Goal: Task Accomplishment & Management: Manage account settings

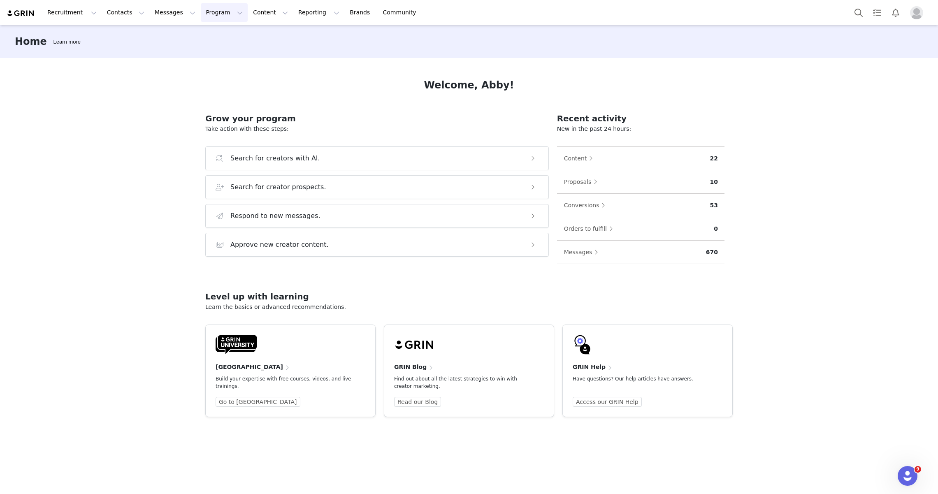
click at [212, 13] on button "Program Program" at bounding box center [224, 12] width 47 height 19
click at [215, 54] on p "Campaigns" at bounding box center [210, 51] width 32 height 9
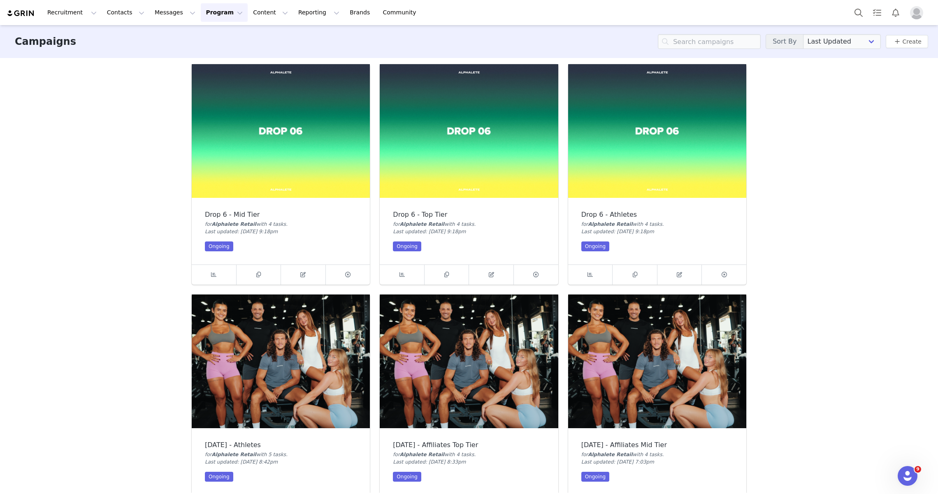
click at [251, 107] on img at bounding box center [281, 131] width 178 height 134
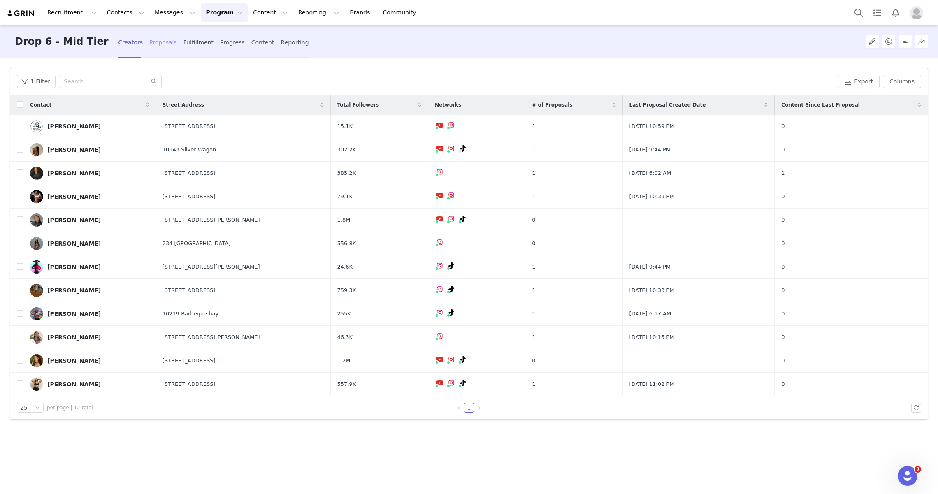
click at [149, 43] on div "Proposals" at bounding box center [163, 43] width 28 height 22
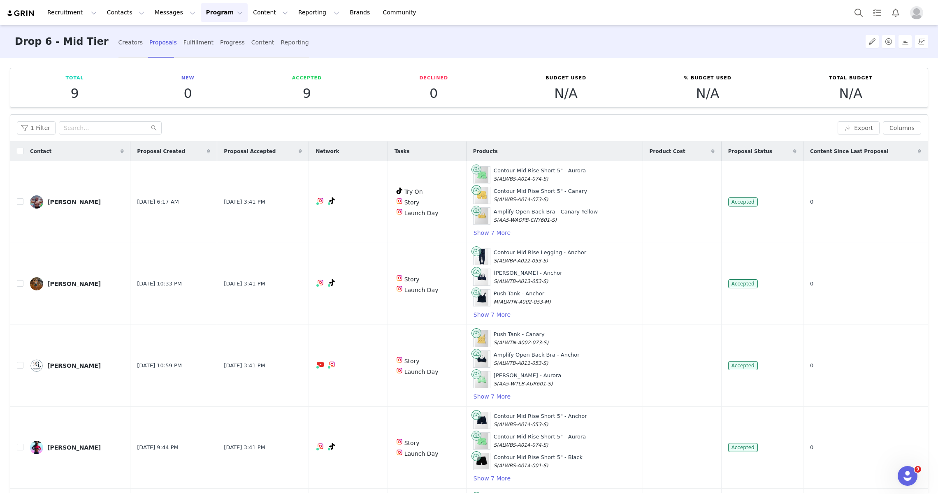
click at [210, 14] on button "Program Program" at bounding box center [224, 12] width 47 height 19
click at [214, 55] on p "Campaigns" at bounding box center [210, 51] width 32 height 9
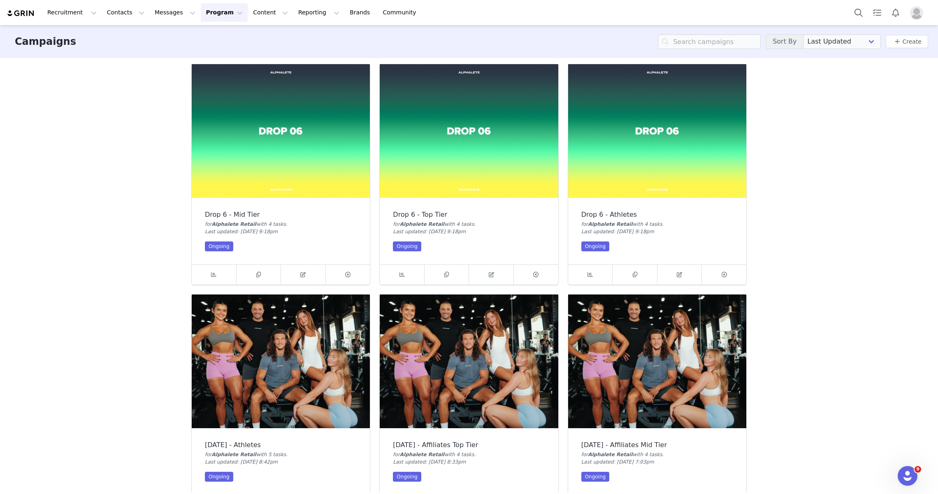
click at [442, 140] on img at bounding box center [469, 131] width 178 height 134
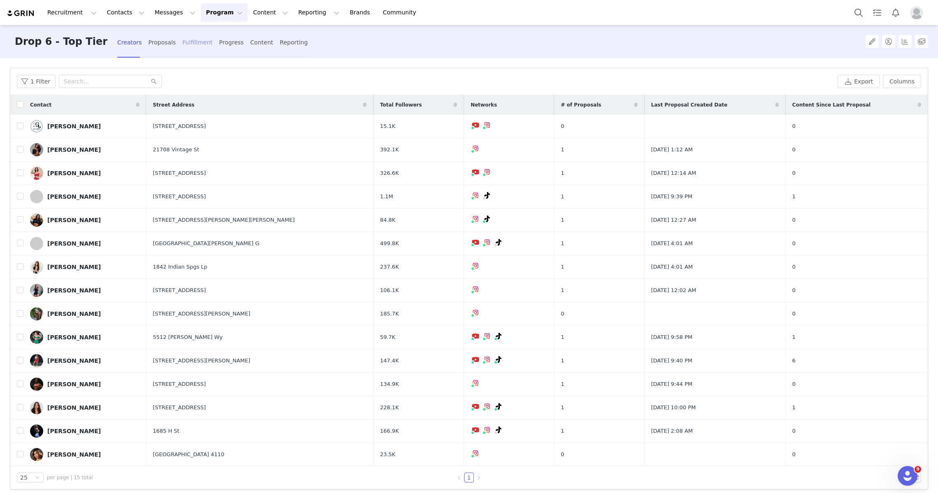
click at [186, 41] on div "Fulfillment" at bounding box center [197, 43] width 30 height 22
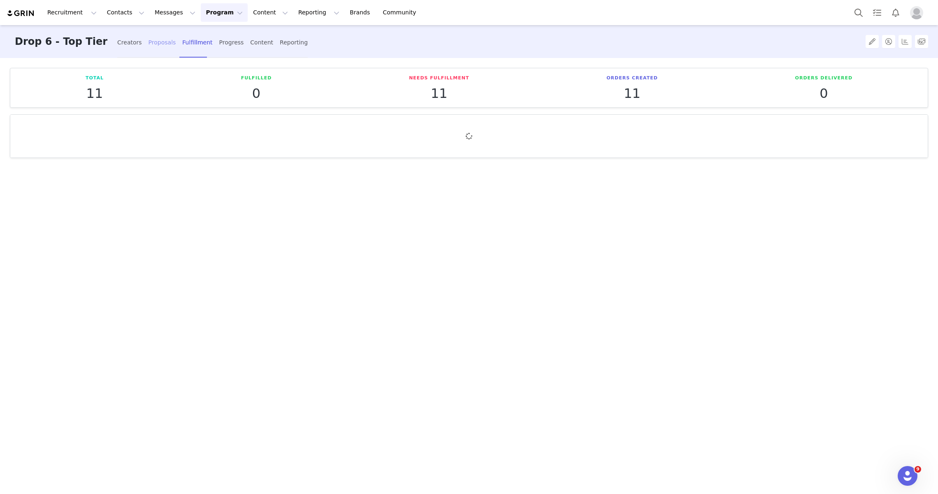
click at [148, 40] on div "Proposals" at bounding box center [162, 43] width 28 height 22
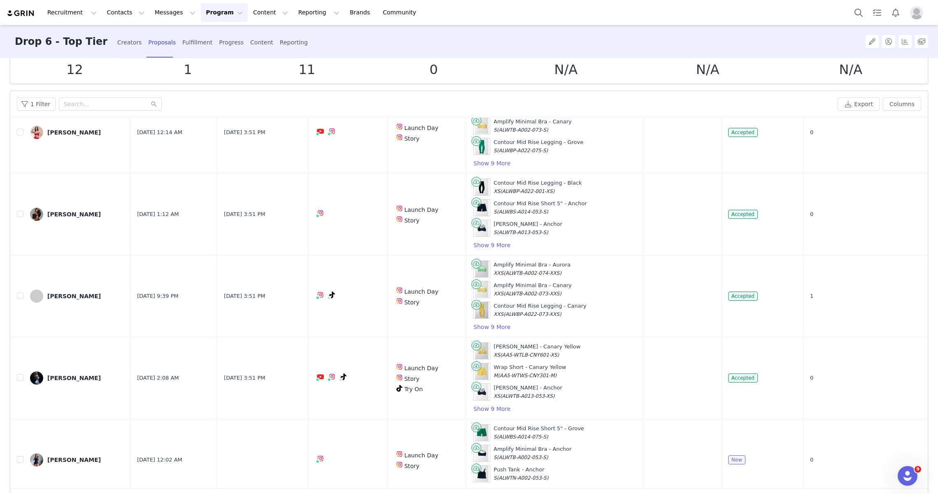
scroll to position [52, 0]
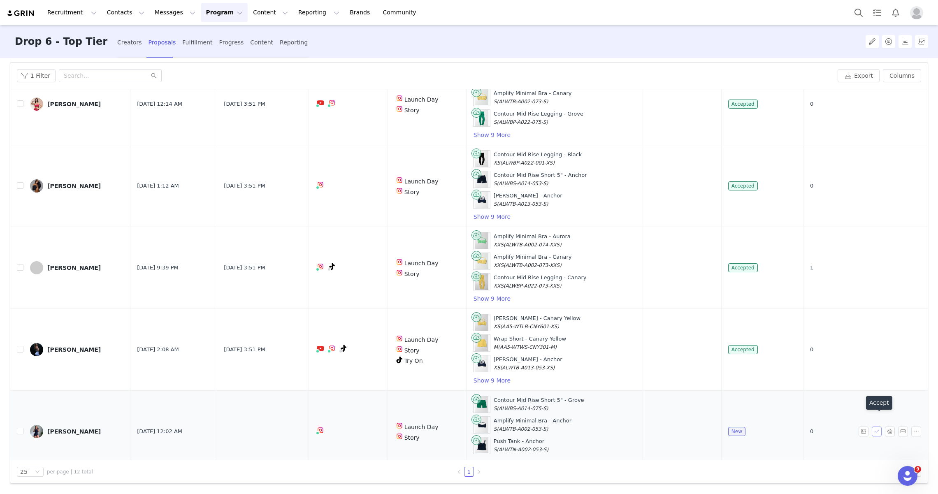
click at [875, 426] on button "button" at bounding box center [876, 431] width 10 height 10
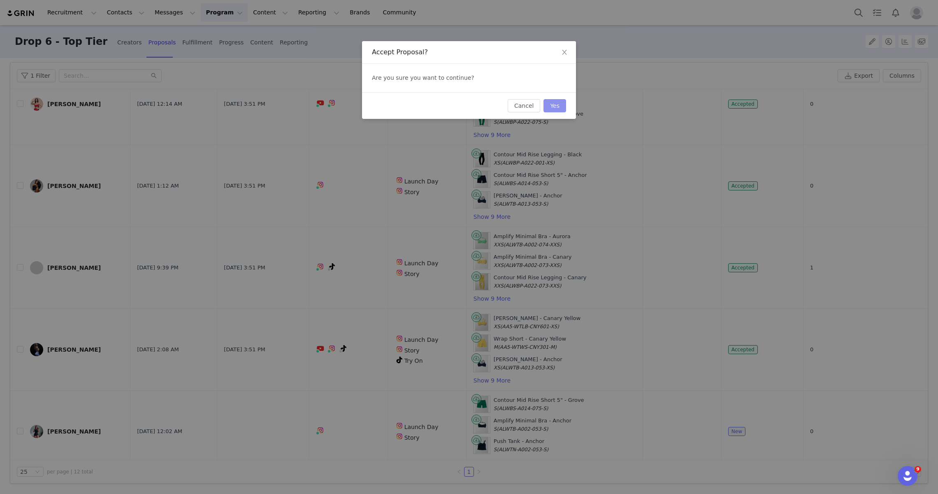
click at [546, 100] on button "Yes" at bounding box center [554, 105] width 23 height 13
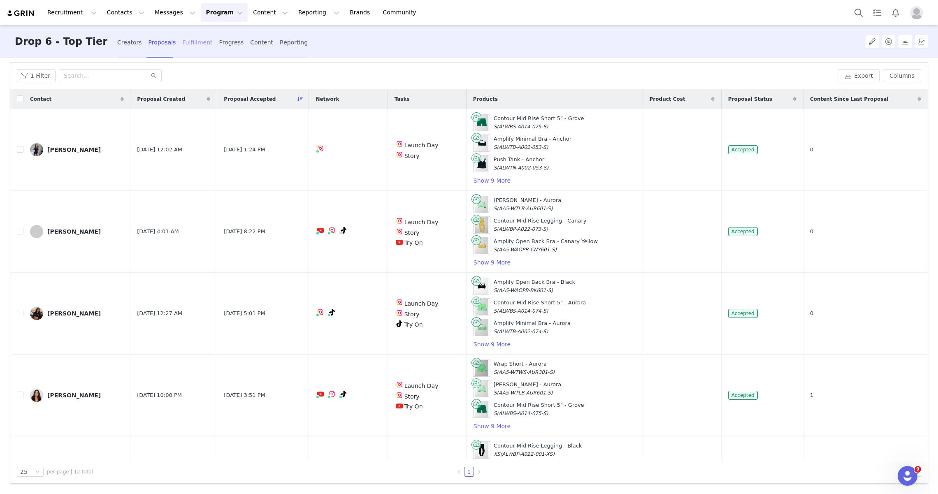
click at [182, 41] on div "Fulfillment" at bounding box center [197, 43] width 30 height 22
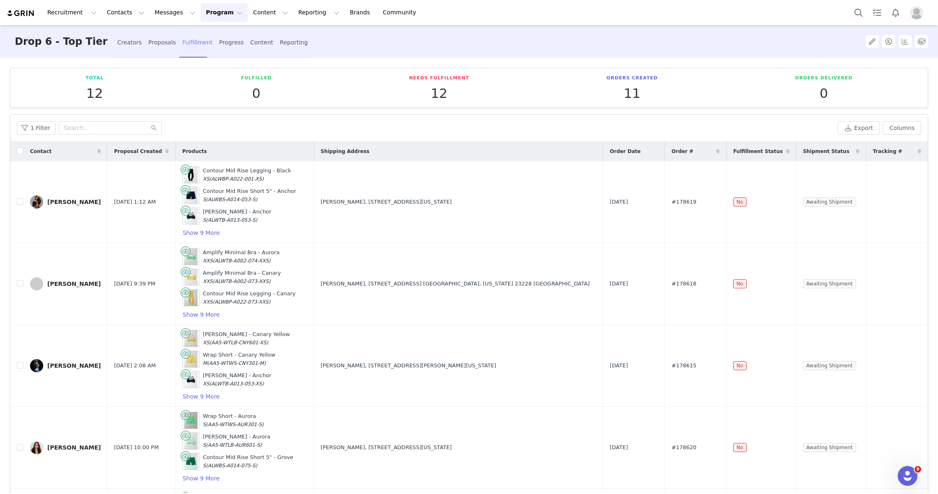
scroll to position [279, 0]
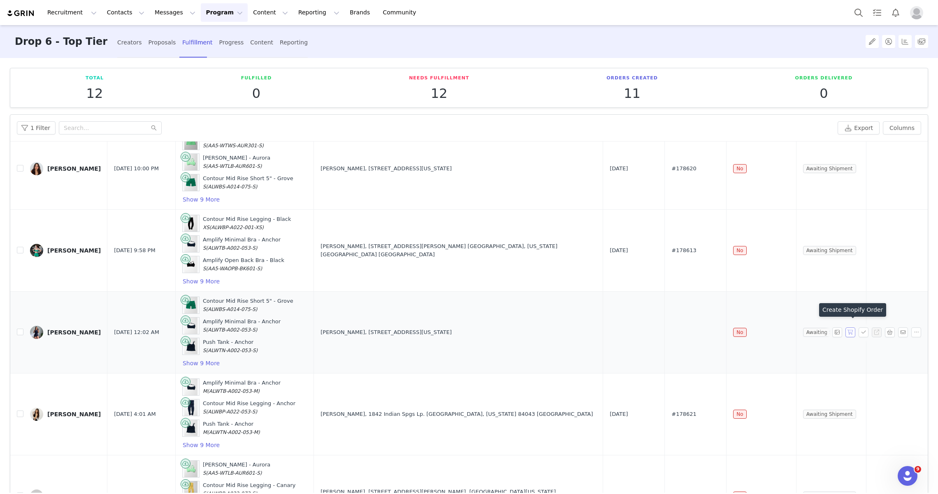
click at [850, 327] on button "button" at bounding box center [850, 332] width 10 height 10
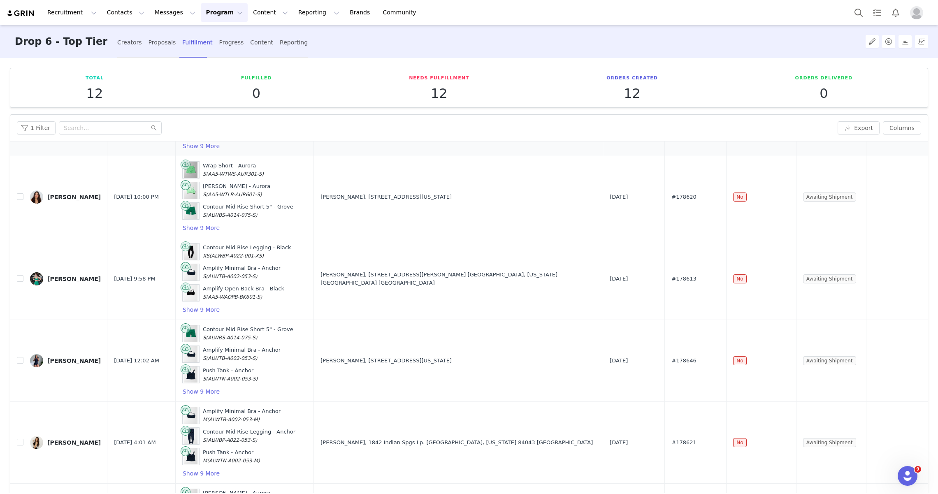
scroll to position [253, 0]
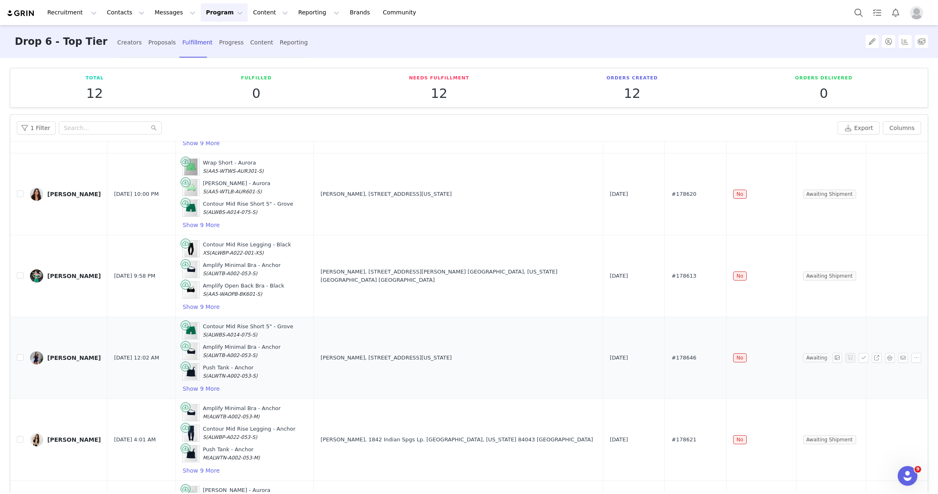
drag, startPoint x: 697, startPoint y: 353, endPoint x: 657, endPoint y: 351, distance: 39.1
click at [664, 351] on td "#178646" at bounding box center [695, 358] width 62 height 82
copy tr "#178646"
click at [203, 7] on button "Program Program" at bounding box center [224, 12] width 47 height 19
click at [203, 49] on p "Campaigns" at bounding box center [210, 51] width 32 height 9
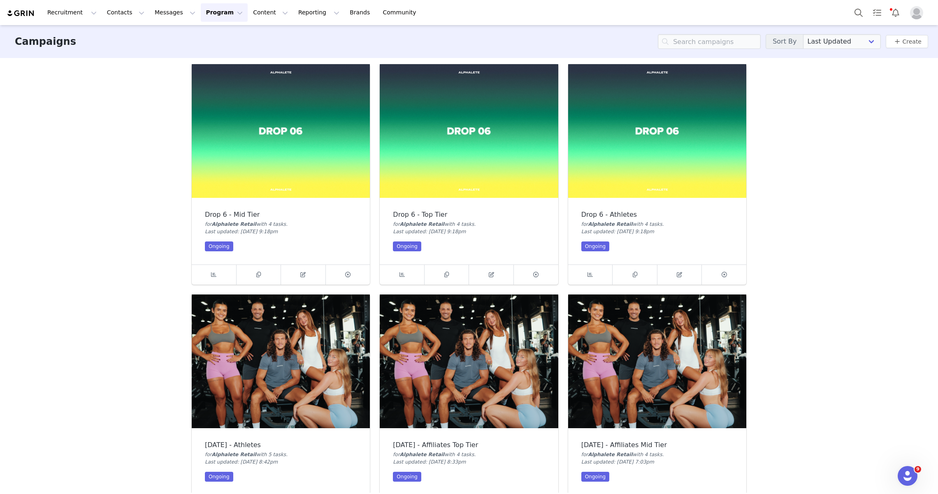
click at [645, 140] on img at bounding box center [657, 131] width 178 height 134
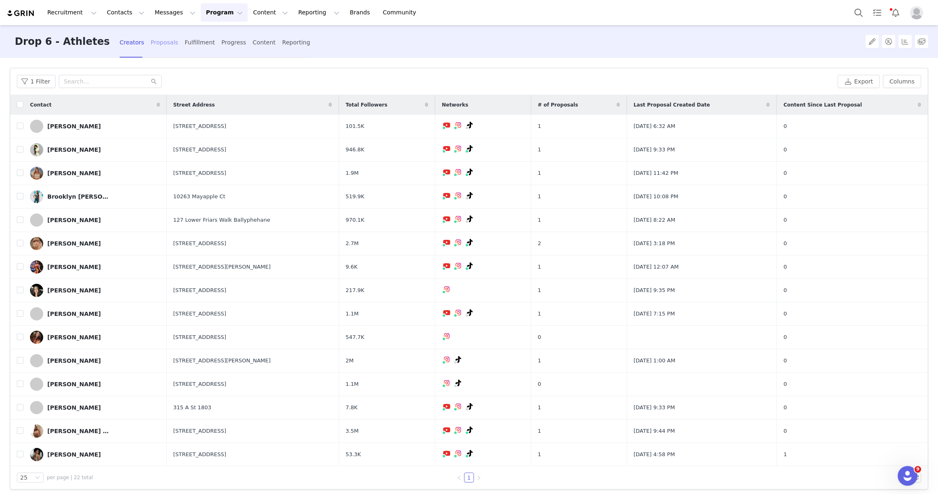
click at [150, 44] on div "Proposals" at bounding box center [164, 43] width 28 height 22
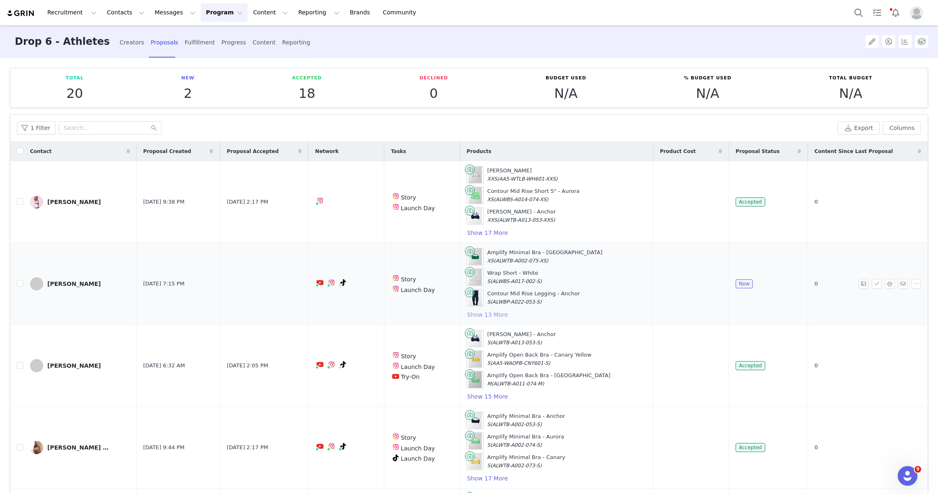
click at [501, 313] on button "Show 13 More" at bounding box center [487, 315] width 42 height 10
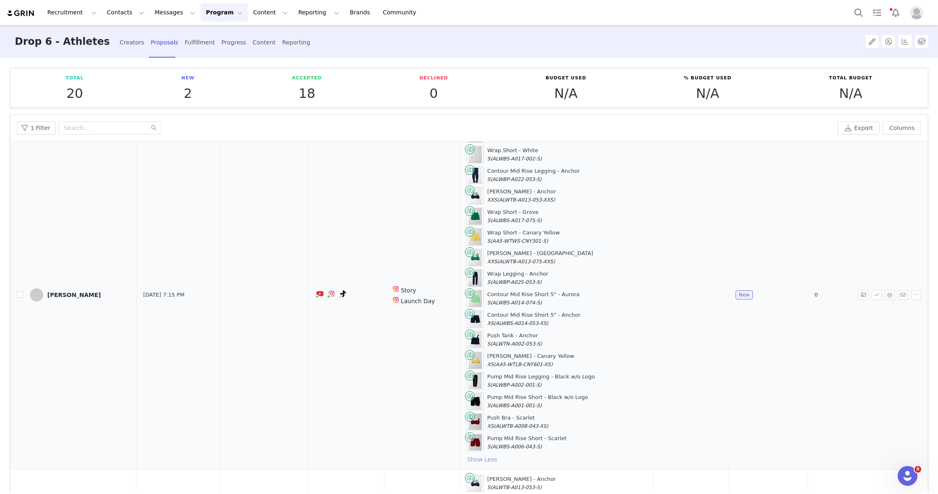
scroll to position [120, 0]
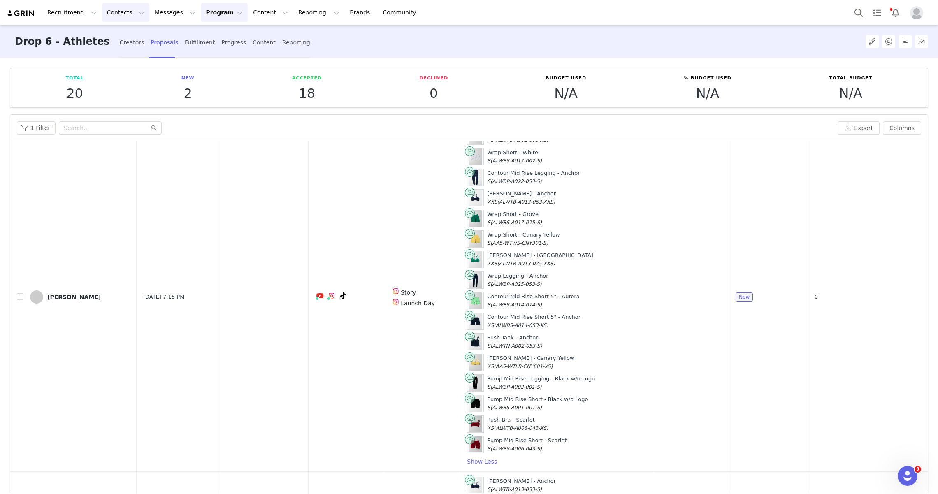
click at [120, 13] on button "Contacts Contacts" at bounding box center [125, 12] width 47 height 19
click at [110, 39] on p "Creators" at bounding box center [115, 36] width 25 height 9
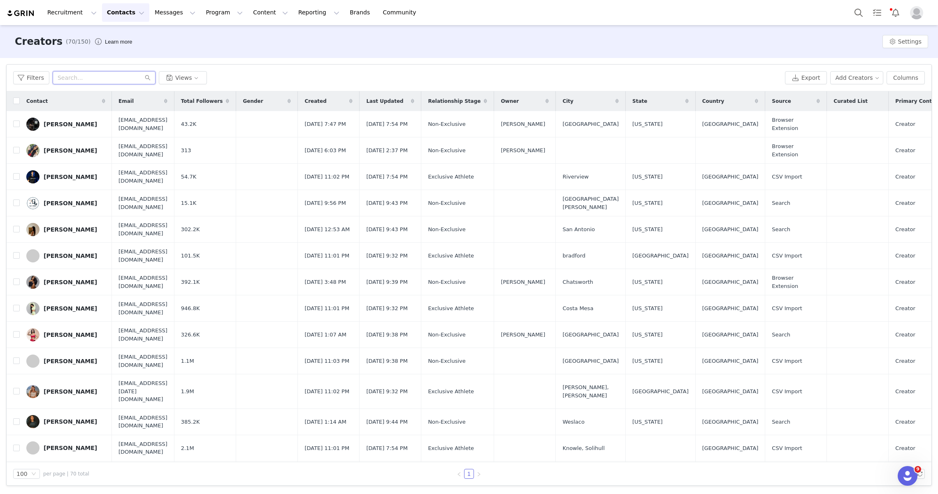
click at [98, 80] on input "text" at bounding box center [104, 77] width 103 height 13
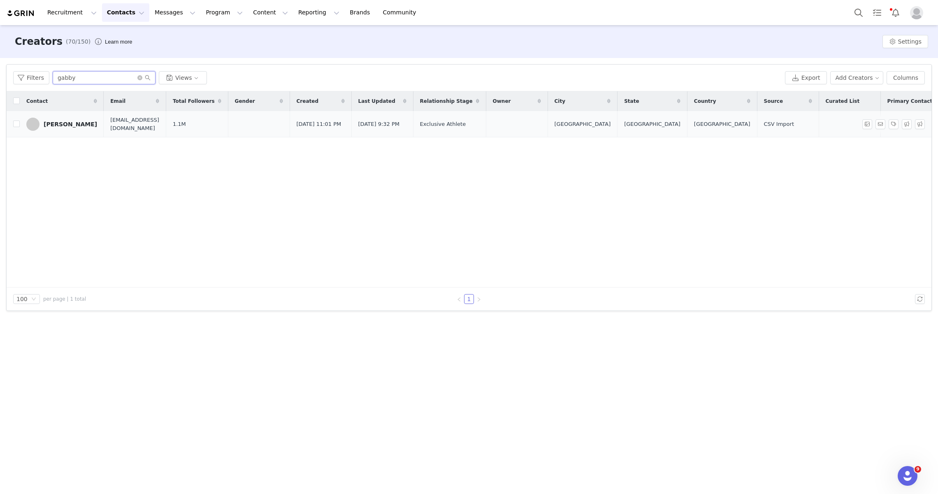
type input "gabby"
click at [71, 123] on div "[PERSON_NAME]" at bounding box center [70, 124] width 53 height 7
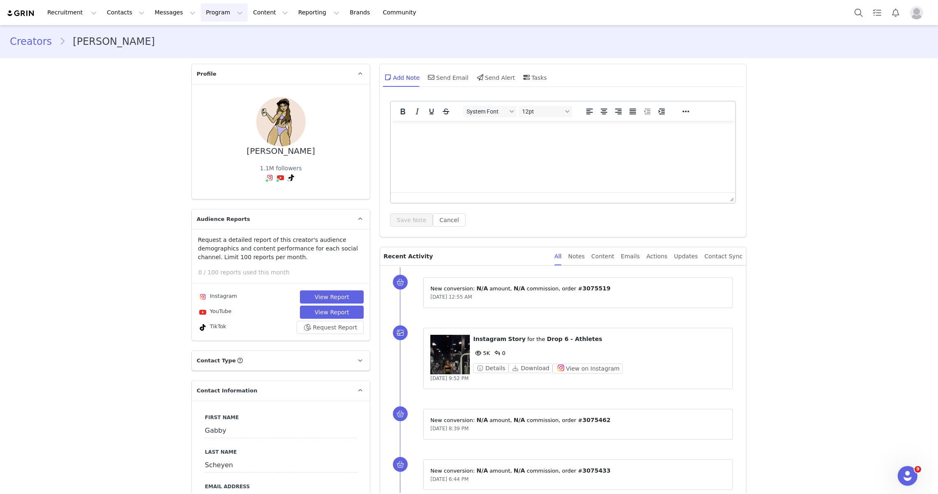
click at [201, 14] on button "Program Program" at bounding box center [224, 12] width 47 height 19
click at [207, 51] on p "Campaigns" at bounding box center [210, 51] width 32 height 9
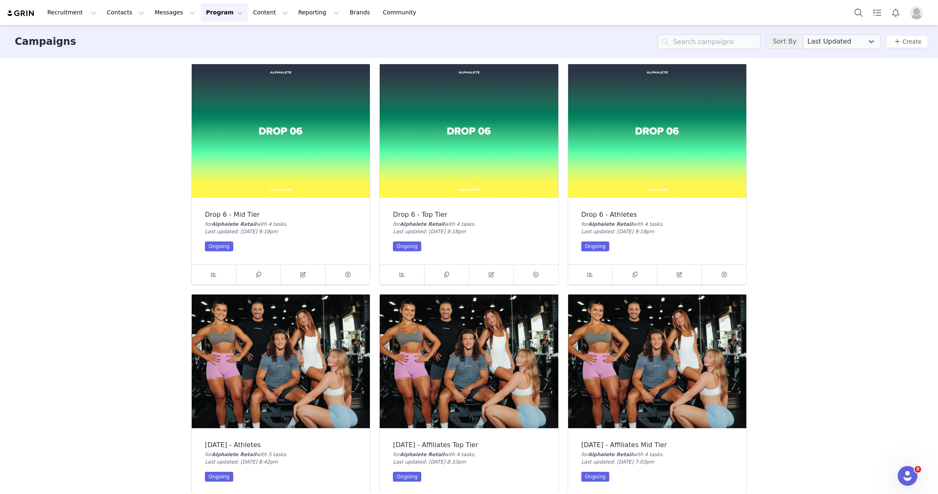
click at [620, 176] on img at bounding box center [657, 131] width 178 height 134
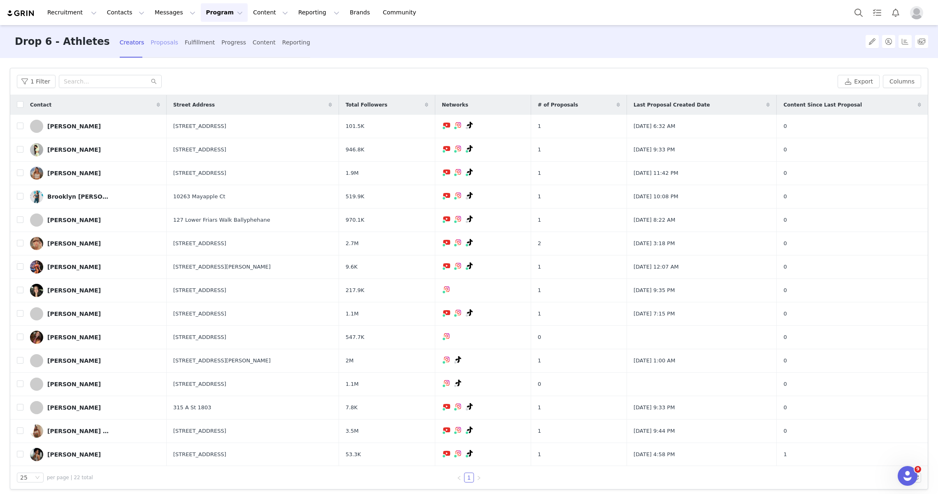
click at [150, 47] on div "Proposals" at bounding box center [164, 43] width 28 height 22
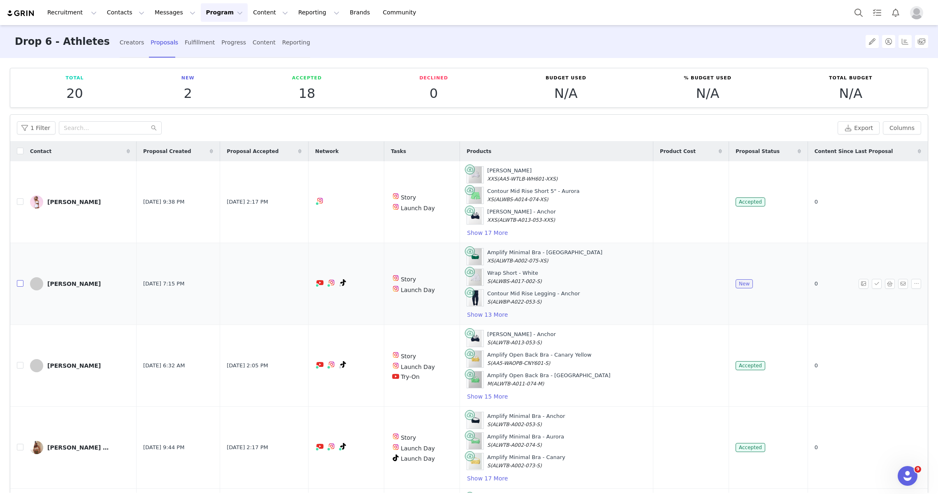
click at [17, 280] on input "checkbox" at bounding box center [20, 283] width 7 height 7
checkbox input "true"
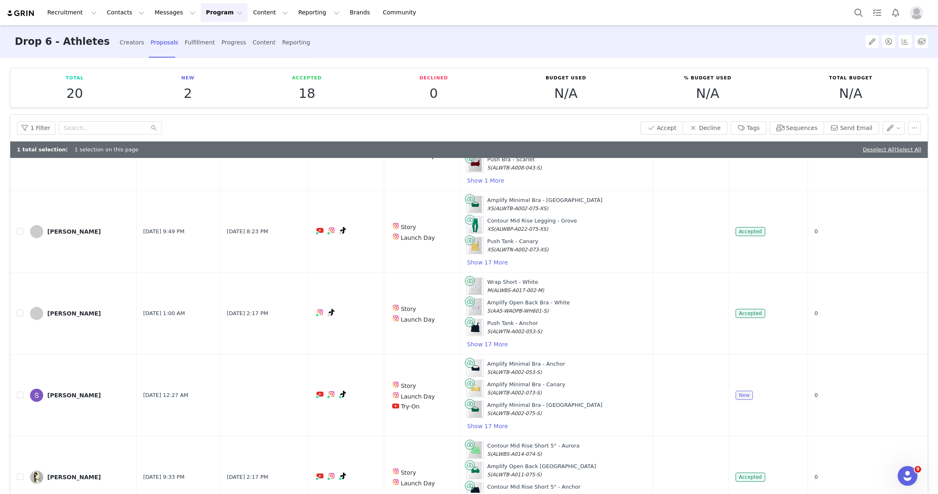
scroll to position [569, 0]
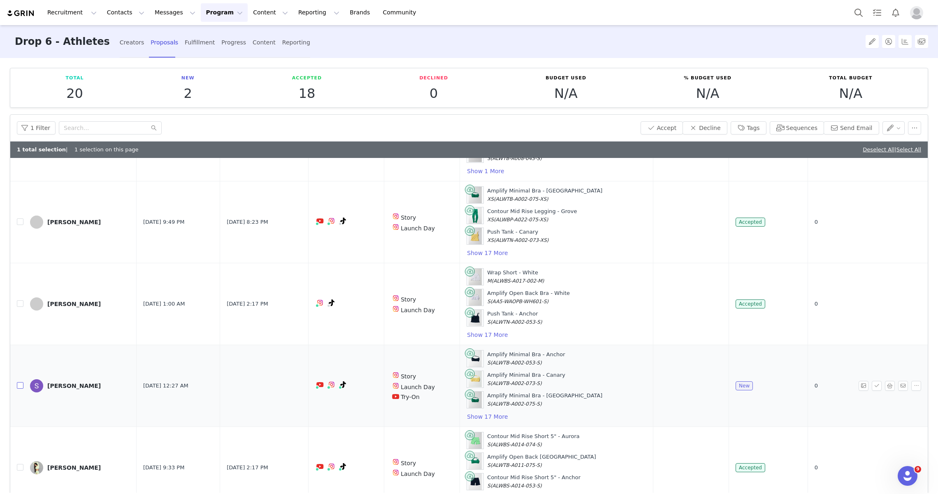
click at [21, 381] on label at bounding box center [20, 385] width 7 height 9
click at [21, 382] on input "checkbox" at bounding box center [20, 385] width 7 height 7
checkbox input "true"
click at [671, 127] on button "Accept" at bounding box center [661, 127] width 43 height 13
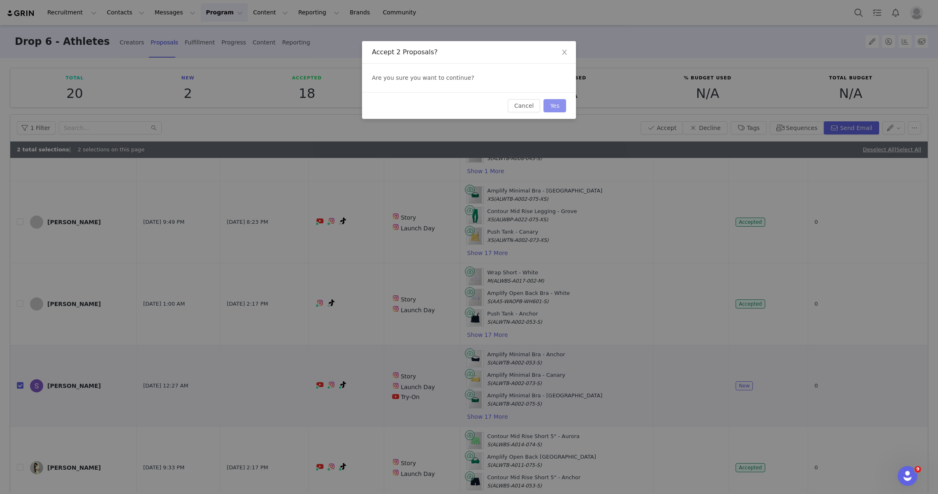
click at [553, 106] on button "Yes" at bounding box center [554, 105] width 23 height 13
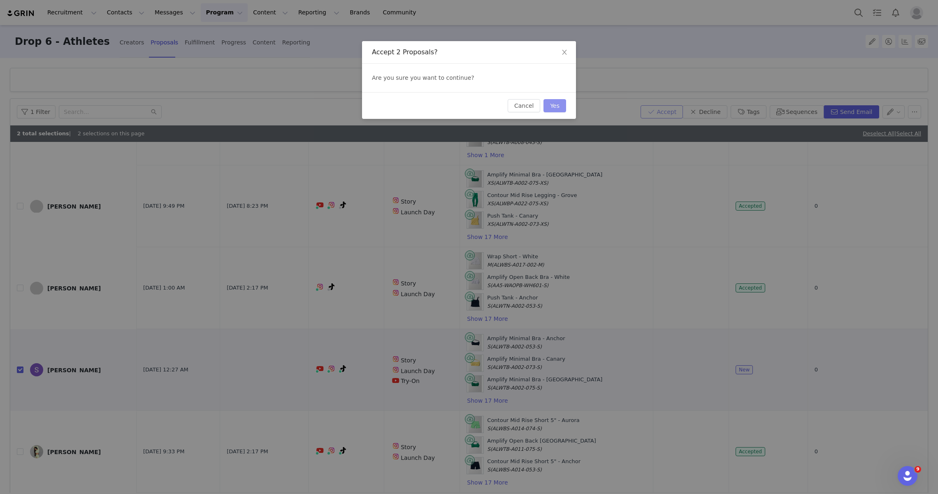
scroll to position [0, 0]
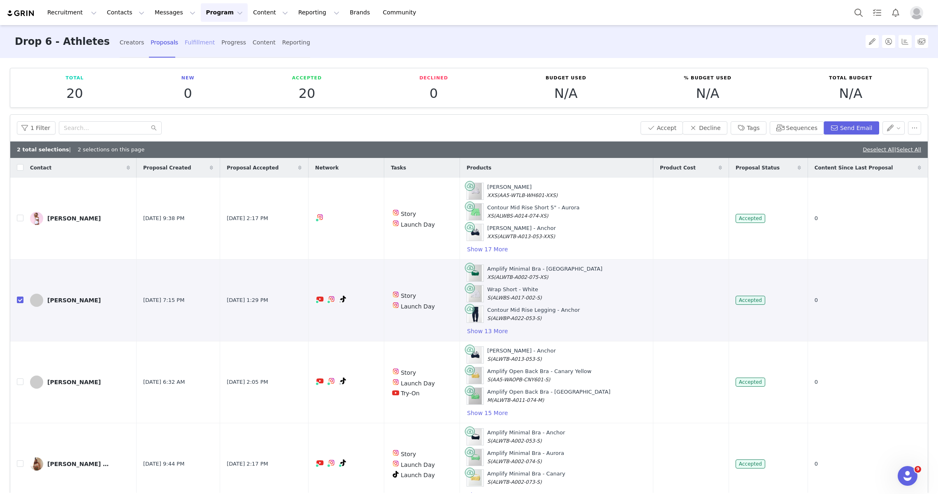
click at [185, 44] on div "Fulfillment" at bounding box center [200, 43] width 30 height 22
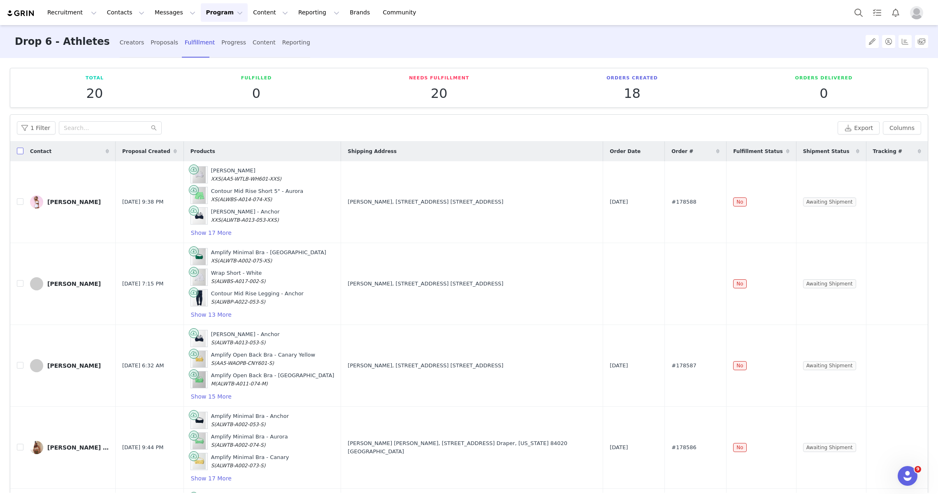
click at [20, 149] on input "checkbox" at bounding box center [20, 151] width 7 height 7
checkbox input "true"
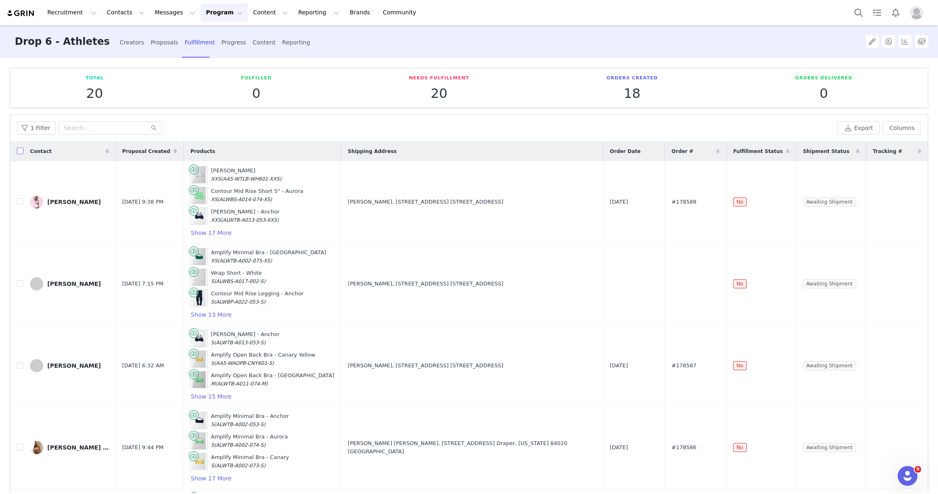
checkbox input "true"
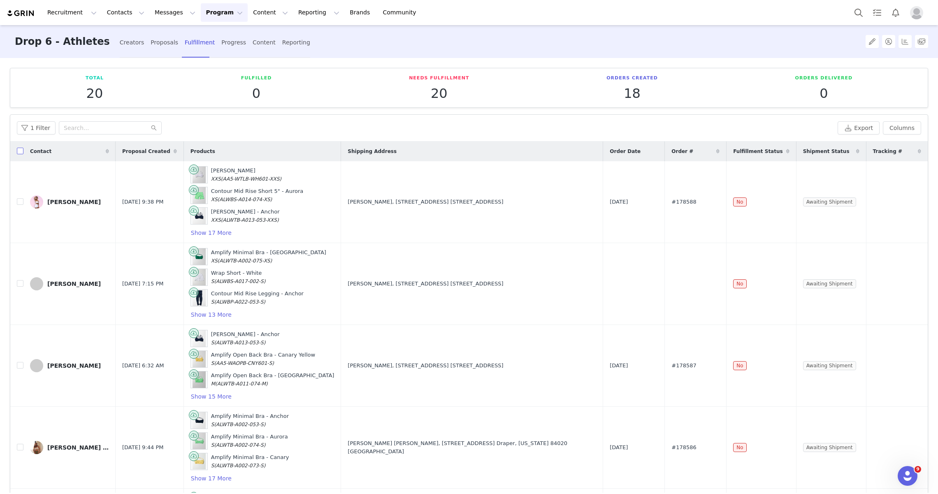
checkbox input "true"
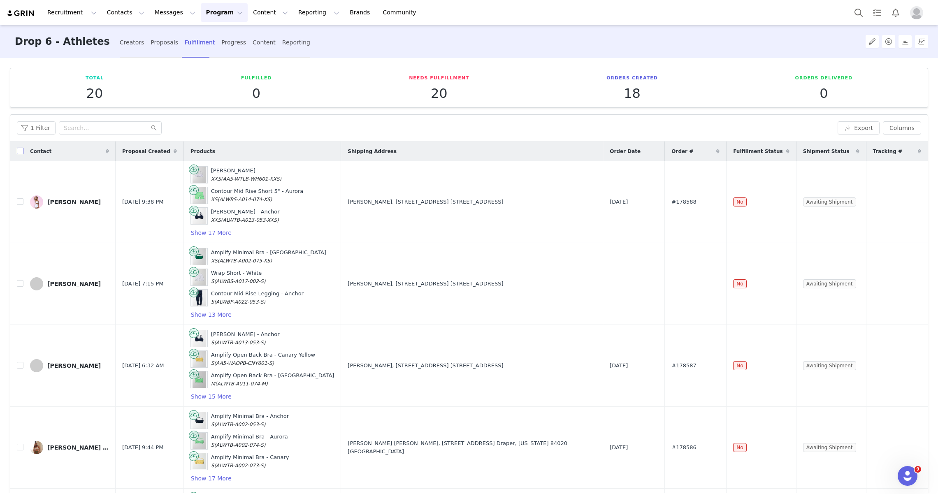
checkbox input "true"
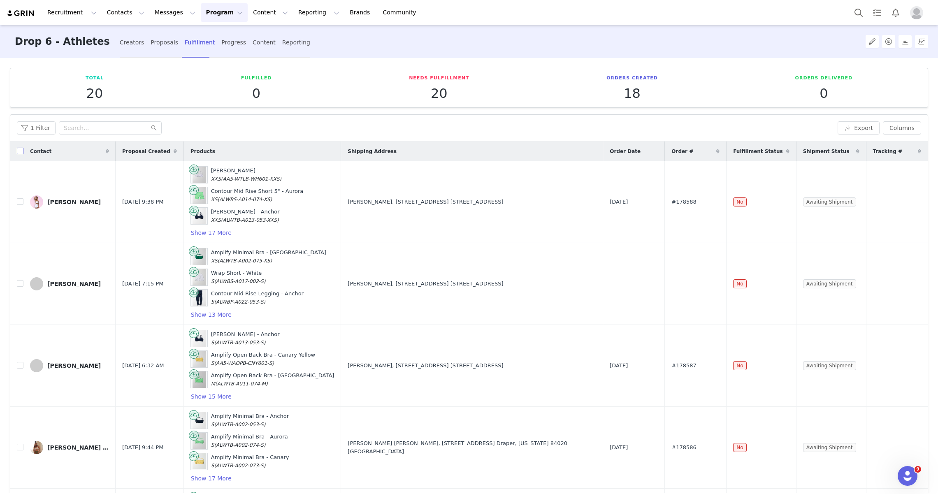
checkbox input "true"
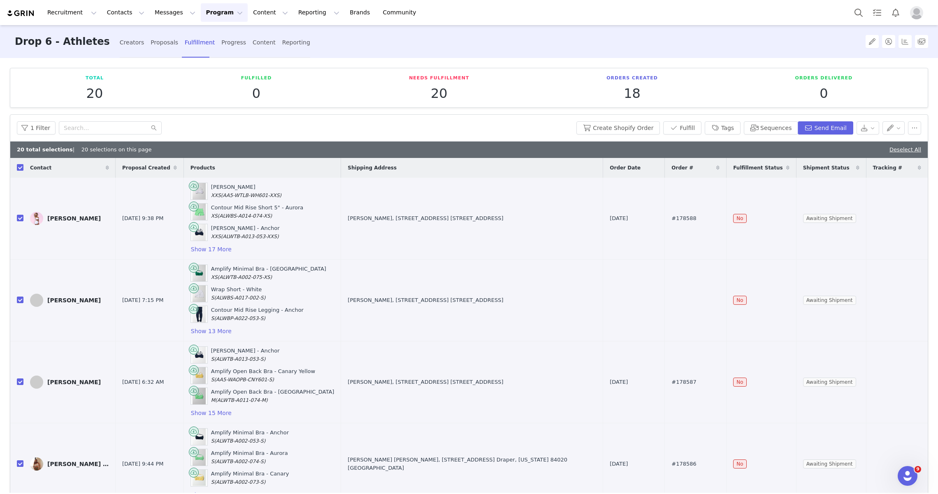
click at [20, 149] on b "20 total selections" at bounding box center [45, 149] width 56 height 6
click at [21, 165] on input "checkbox" at bounding box center [20, 167] width 7 height 7
checkbox input "false"
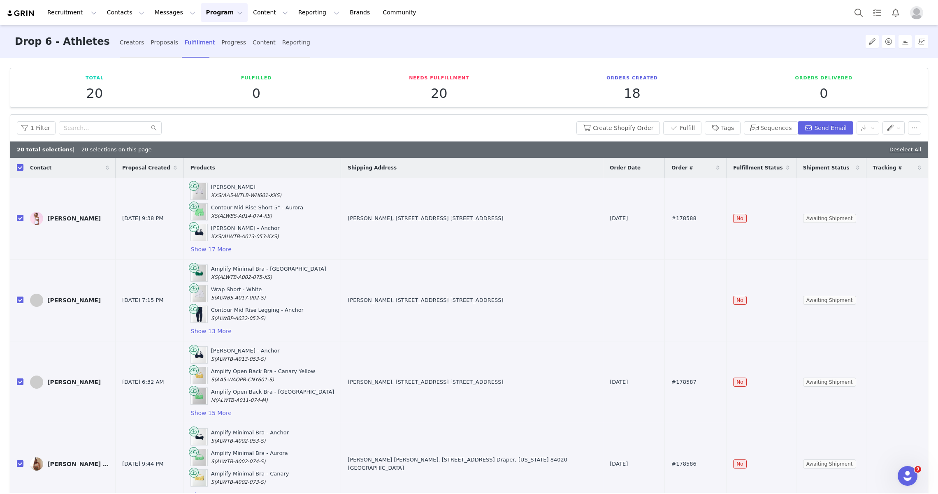
checkbox input "false"
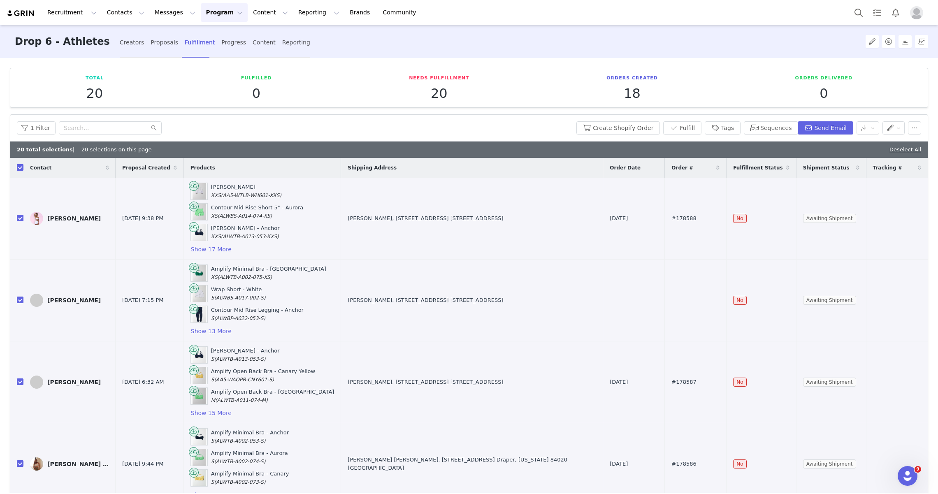
checkbox input "false"
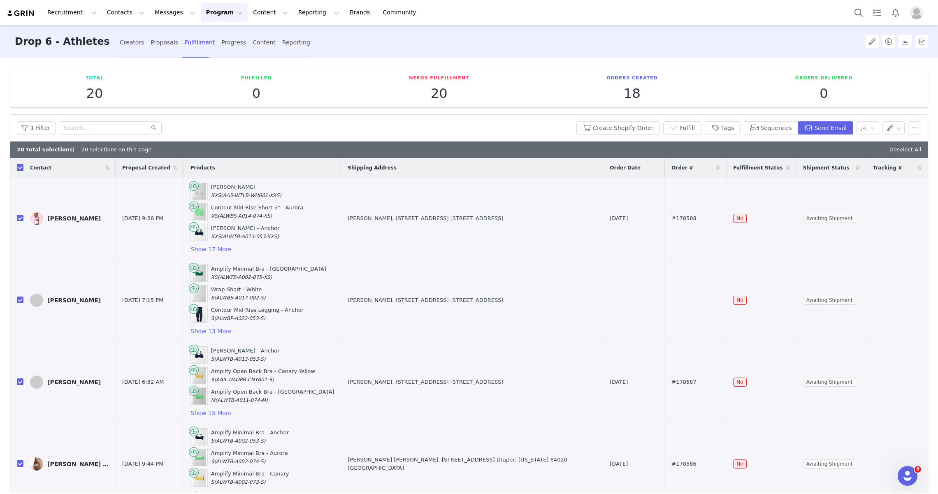
checkbox input "false"
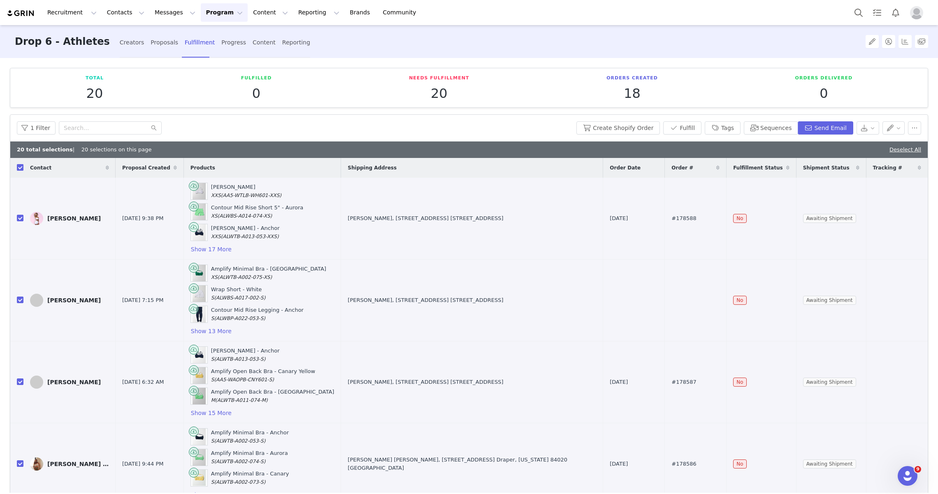
checkbox input "false"
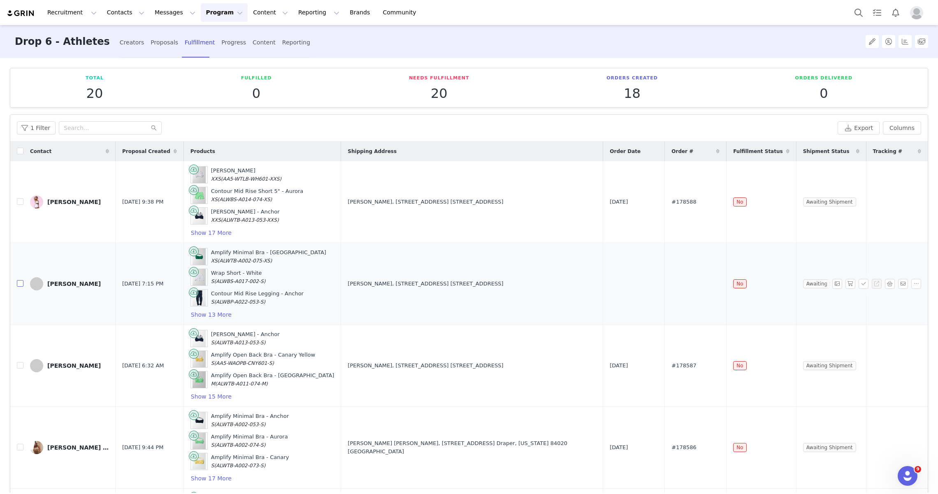
click at [21, 284] on input "checkbox" at bounding box center [20, 283] width 7 height 7
checkbox input "true"
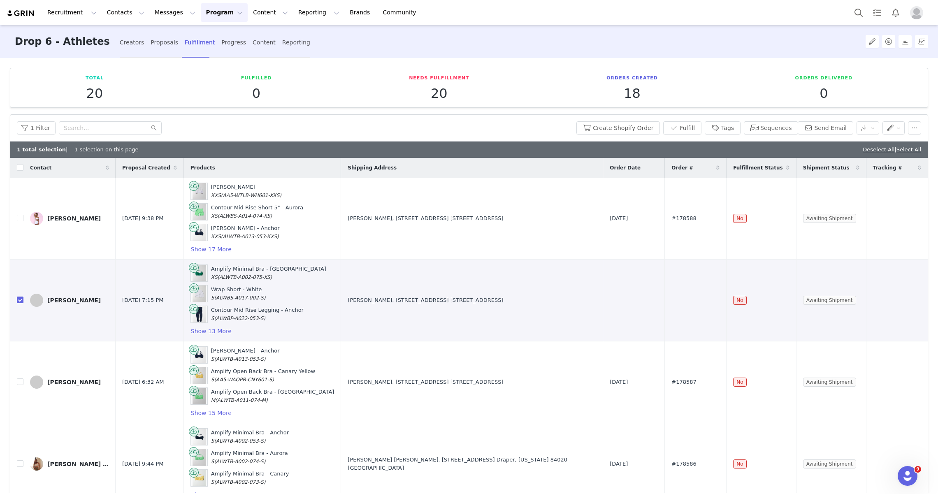
scroll to position [610, 0]
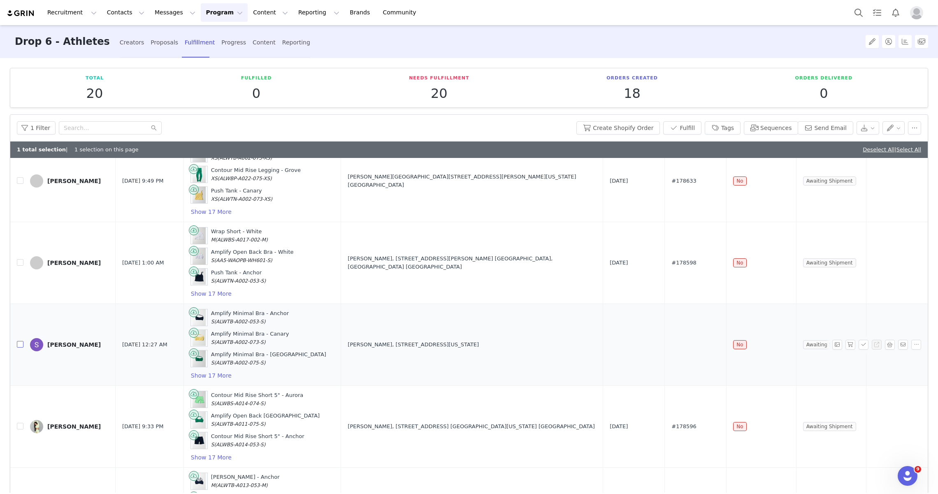
click at [20, 341] on input "checkbox" at bounding box center [20, 344] width 7 height 7
checkbox input "true"
click at [644, 127] on button "Create Shopify Order" at bounding box center [617, 127] width 83 height 13
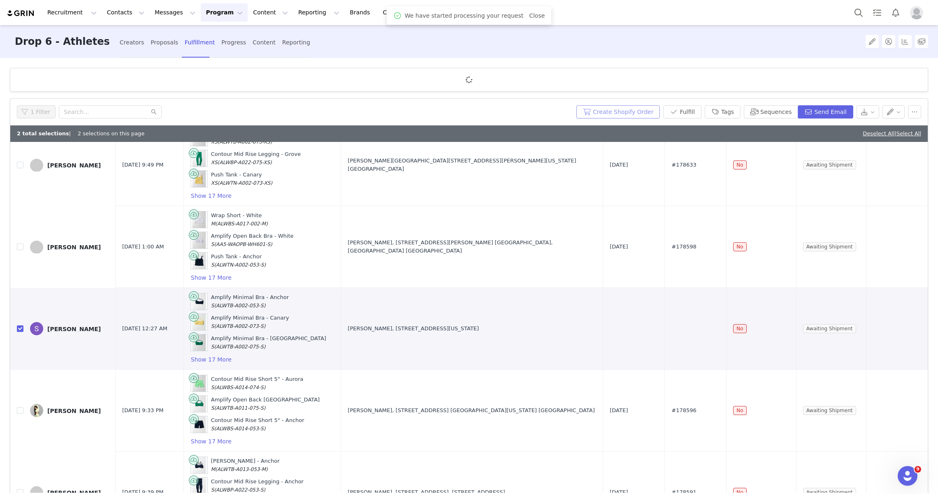
scroll to position [0, 0]
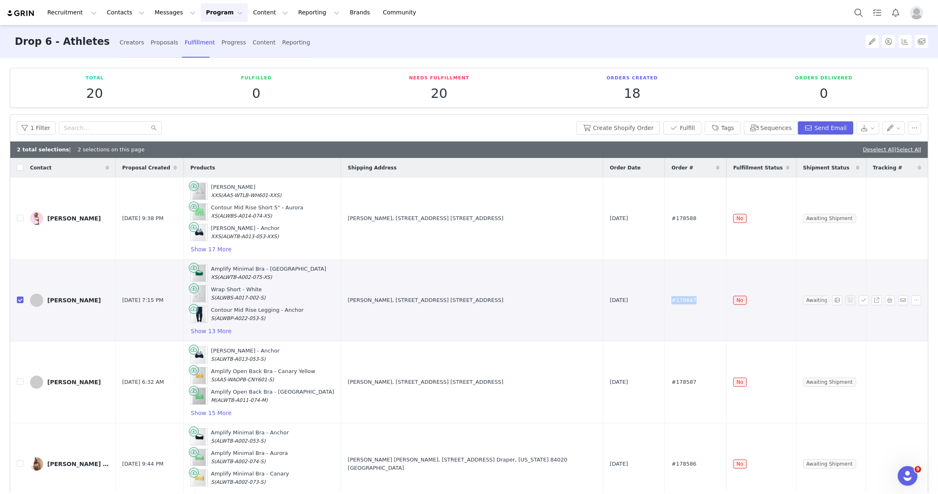
drag, startPoint x: 710, startPoint y: 301, endPoint x: 670, endPoint y: 299, distance: 39.5
click at [670, 299] on tr "Gabby Scheyen Sep 30, 2025 7:15 PM Amplify Minimal Bra - Grove XS (ALWTB-A002-0…" at bounding box center [468, 300] width 917 height 82
copy tr "#178647"
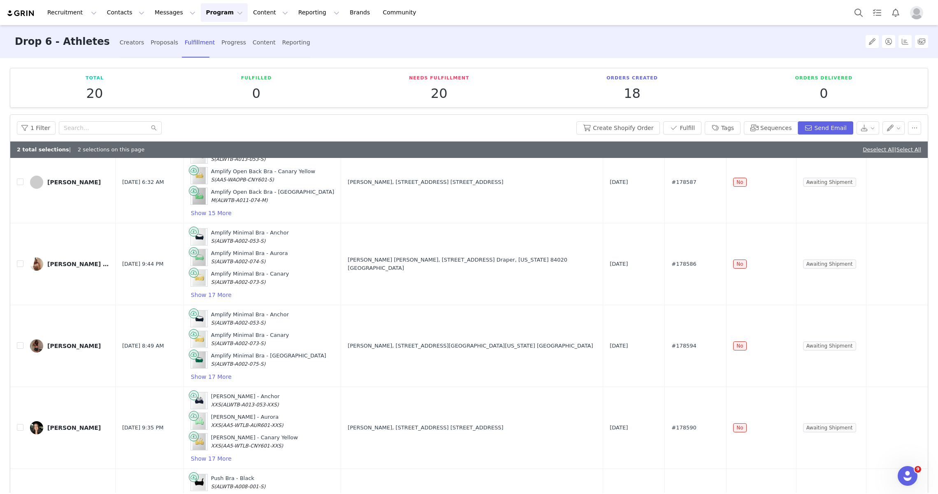
scroll to position [610, 0]
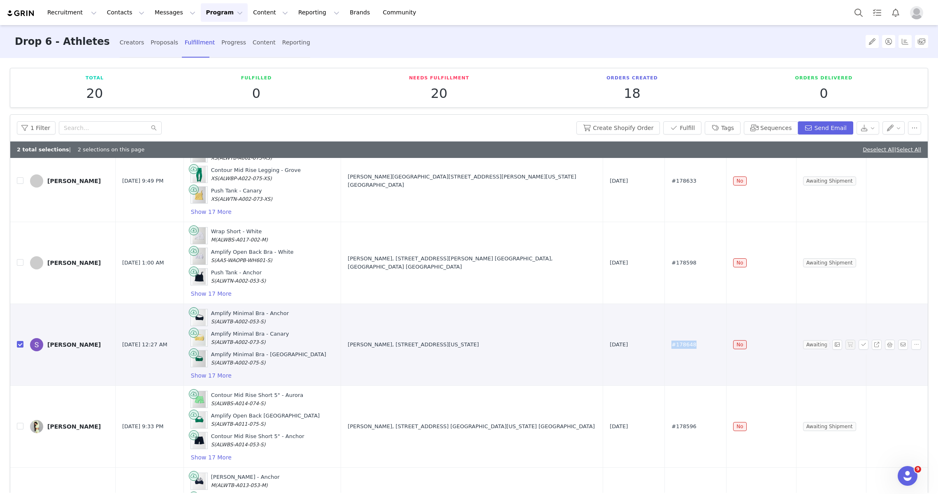
drag, startPoint x: 706, startPoint y: 336, endPoint x: 675, endPoint y: 335, distance: 30.8
click at [675, 336] on td "#178648" at bounding box center [695, 344] width 62 height 82
copy span "#178648"
click at [212, 18] on button "Program Program" at bounding box center [224, 12] width 47 height 19
click at [213, 53] on p "Campaigns" at bounding box center [210, 51] width 32 height 9
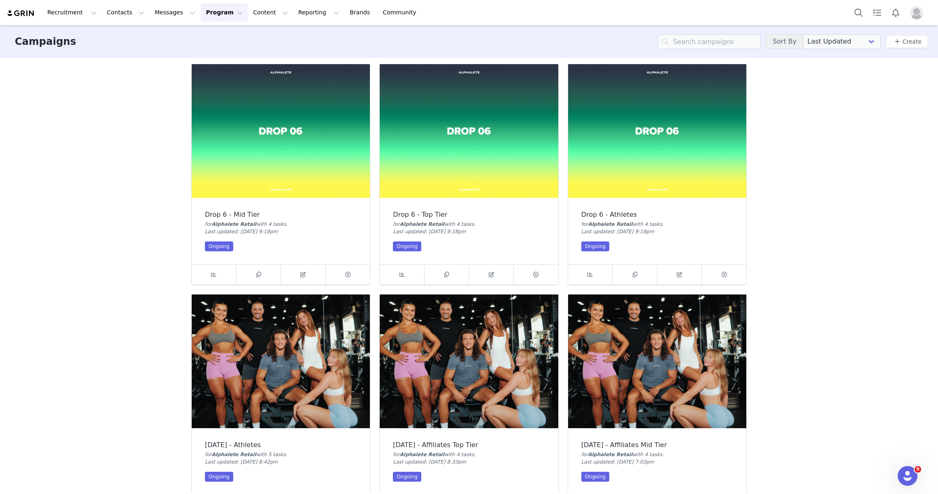
click at [459, 141] on img at bounding box center [469, 131] width 178 height 134
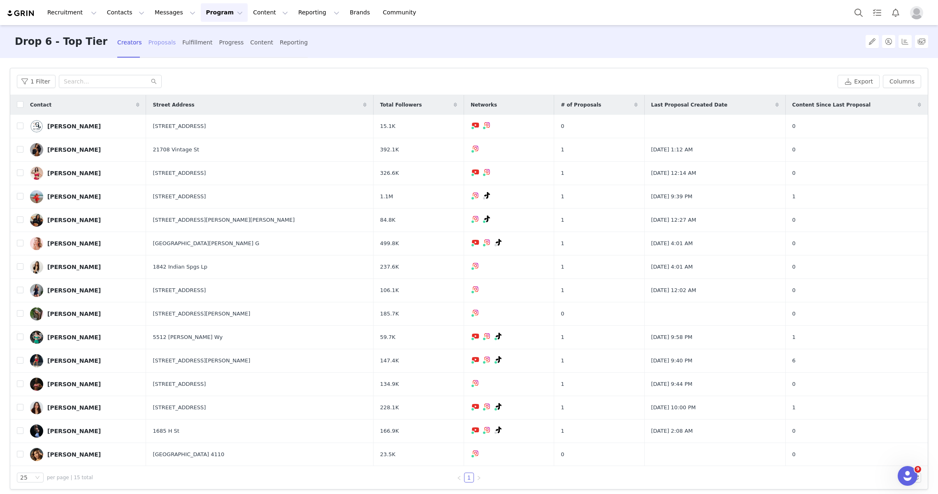
click at [148, 44] on div "Proposals" at bounding box center [162, 43] width 28 height 22
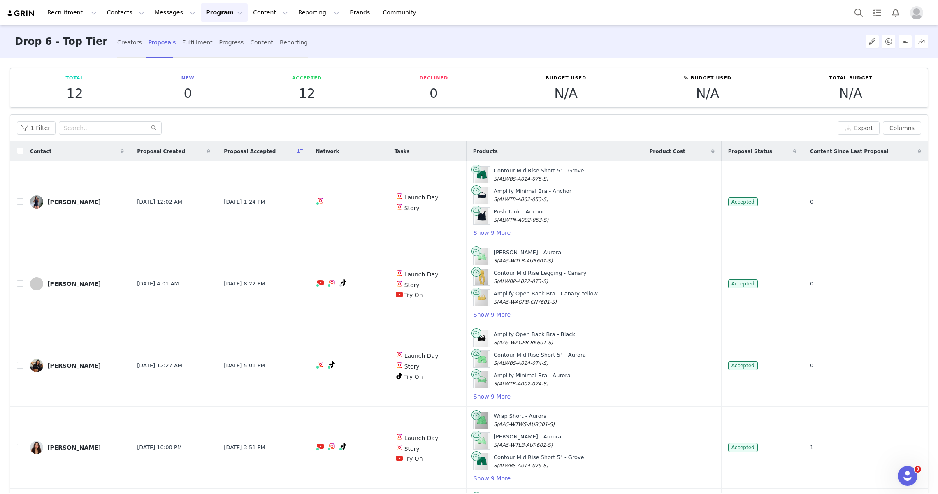
click at [204, 10] on button "Program Program" at bounding box center [224, 12] width 47 height 19
click at [204, 54] on p "Campaigns" at bounding box center [210, 51] width 32 height 9
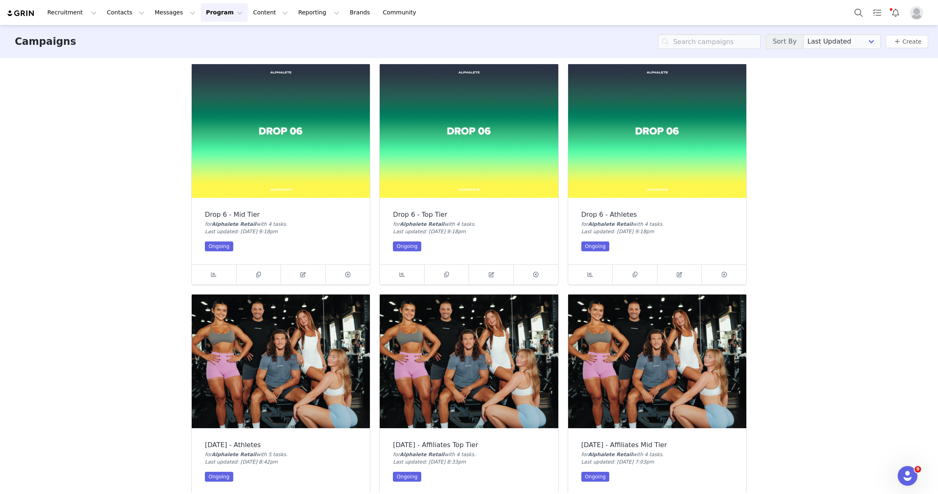
click at [249, 130] on img at bounding box center [281, 131] width 178 height 134
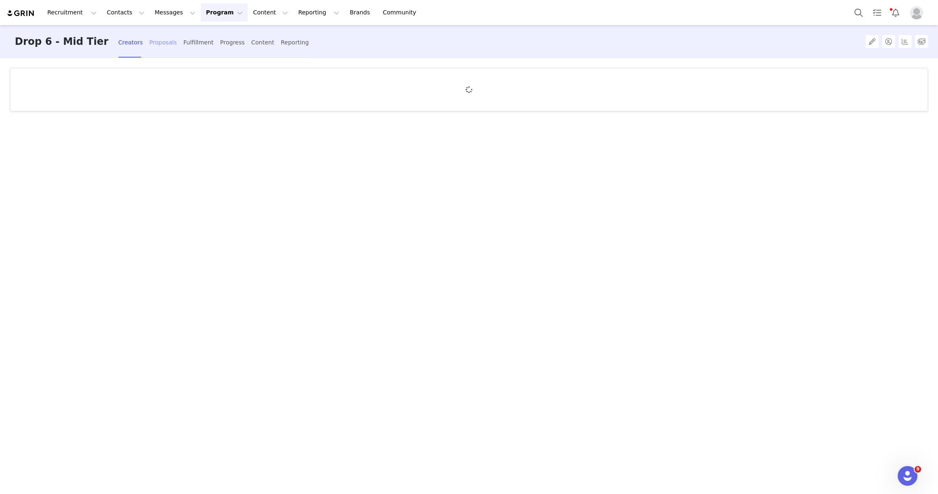
click at [149, 48] on div "Proposals" at bounding box center [163, 43] width 28 height 22
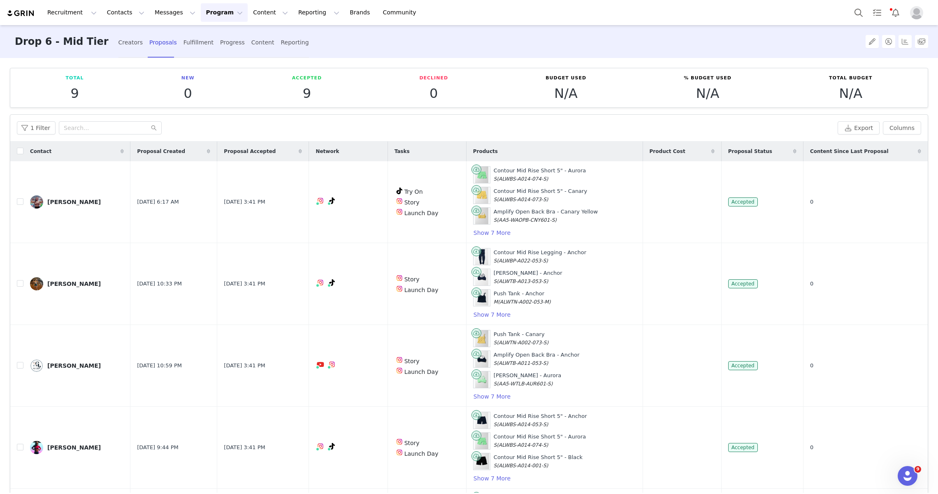
click at [204, 14] on button "Program Program" at bounding box center [224, 12] width 47 height 19
click at [232, 54] on div "Campaigns" at bounding box center [220, 51] width 55 height 9
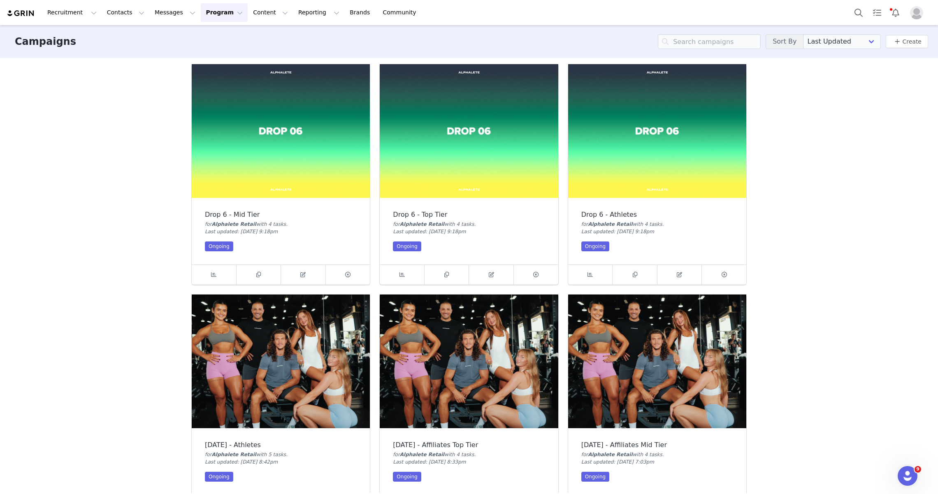
click at [398, 175] on img at bounding box center [469, 131] width 178 height 134
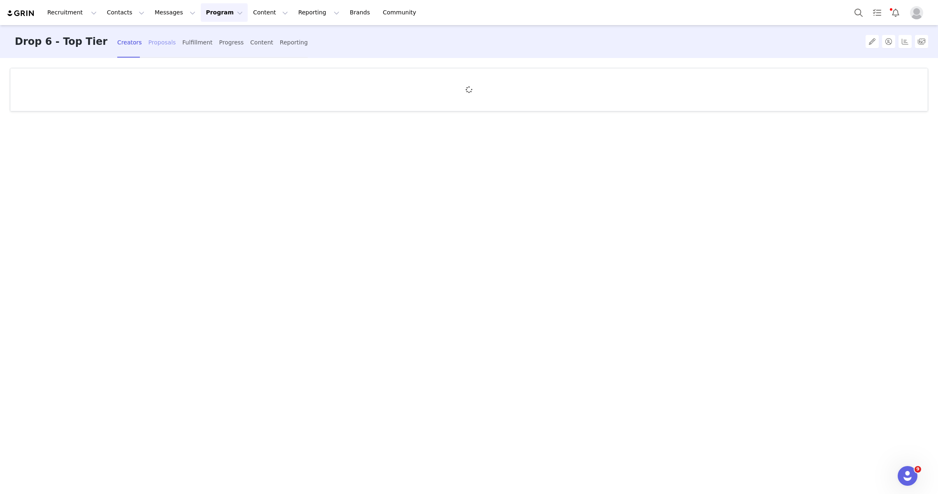
click at [148, 45] on div "Proposals" at bounding box center [162, 43] width 28 height 22
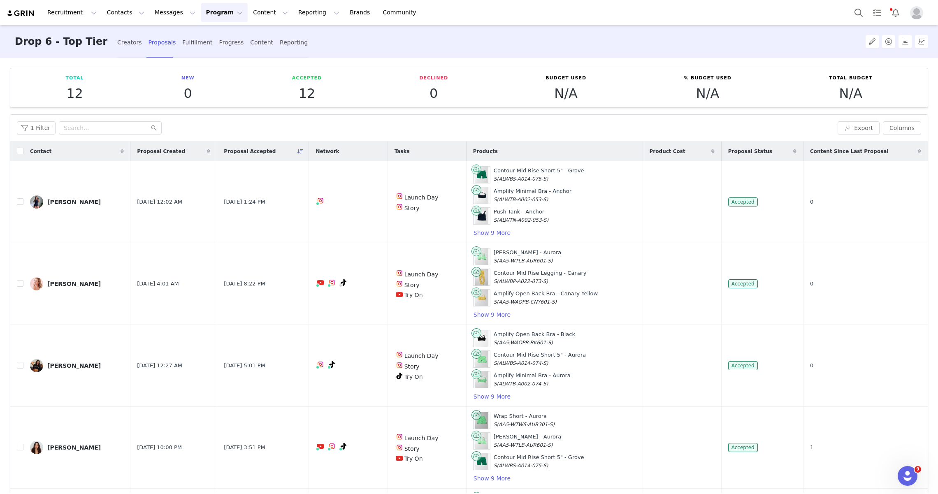
click at [217, 13] on button "Program Program" at bounding box center [224, 12] width 47 height 19
click at [214, 51] on p "Campaigns" at bounding box center [210, 51] width 32 height 9
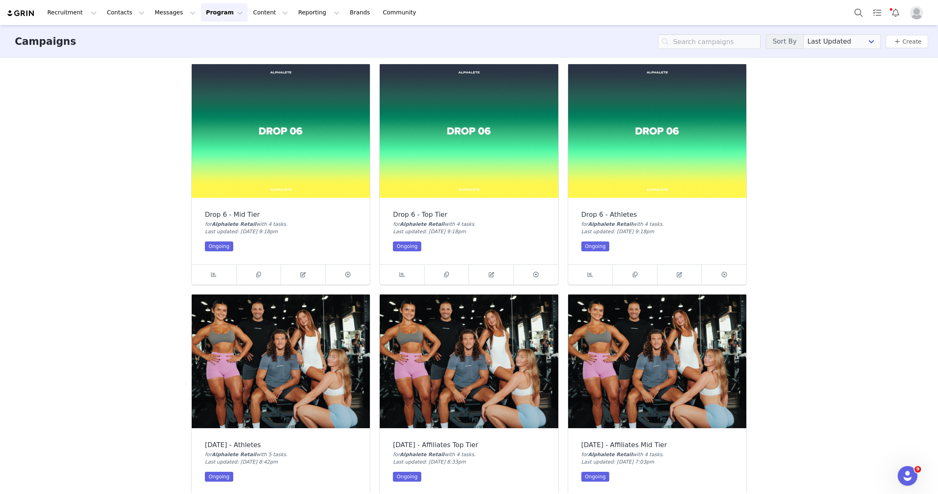
click at [688, 185] on img at bounding box center [657, 131] width 178 height 134
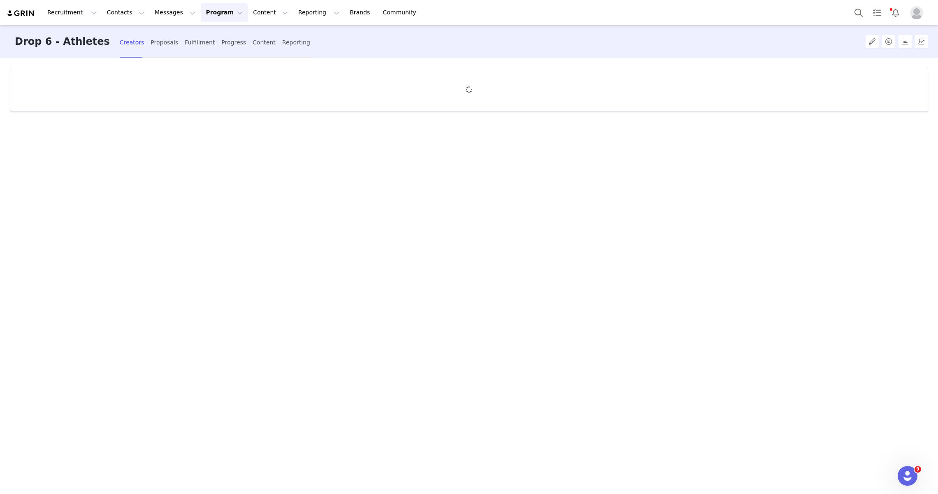
click at [160, 49] on div "Creators Proposals Fulfillment Progress Content Reporting" at bounding box center [215, 43] width 190 height 22
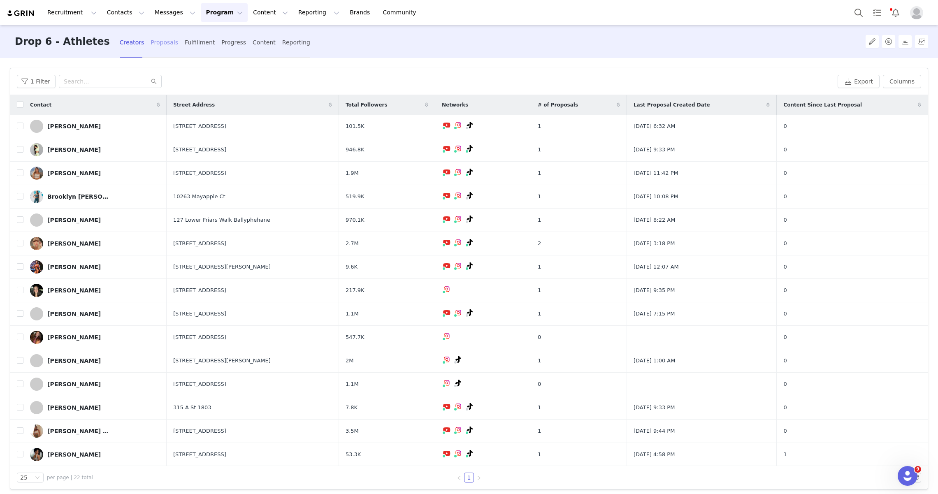
click at [150, 42] on div "Proposals" at bounding box center [164, 43] width 28 height 22
